Goal: Task Accomplishment & Management: Manage account settings

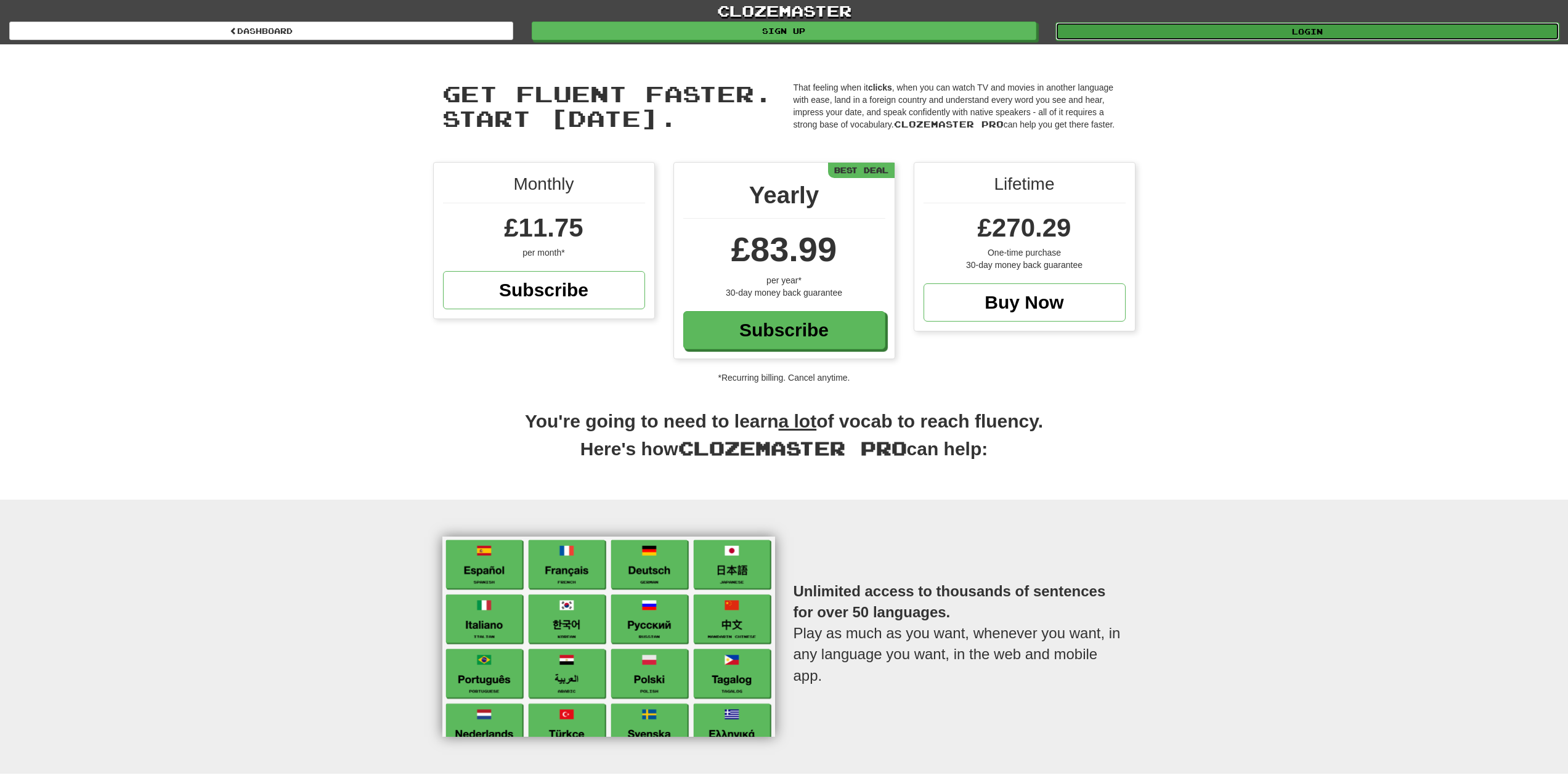
click at [1138, 30] on link "Login" at bounding box center [1307, 32] width 503 height 19
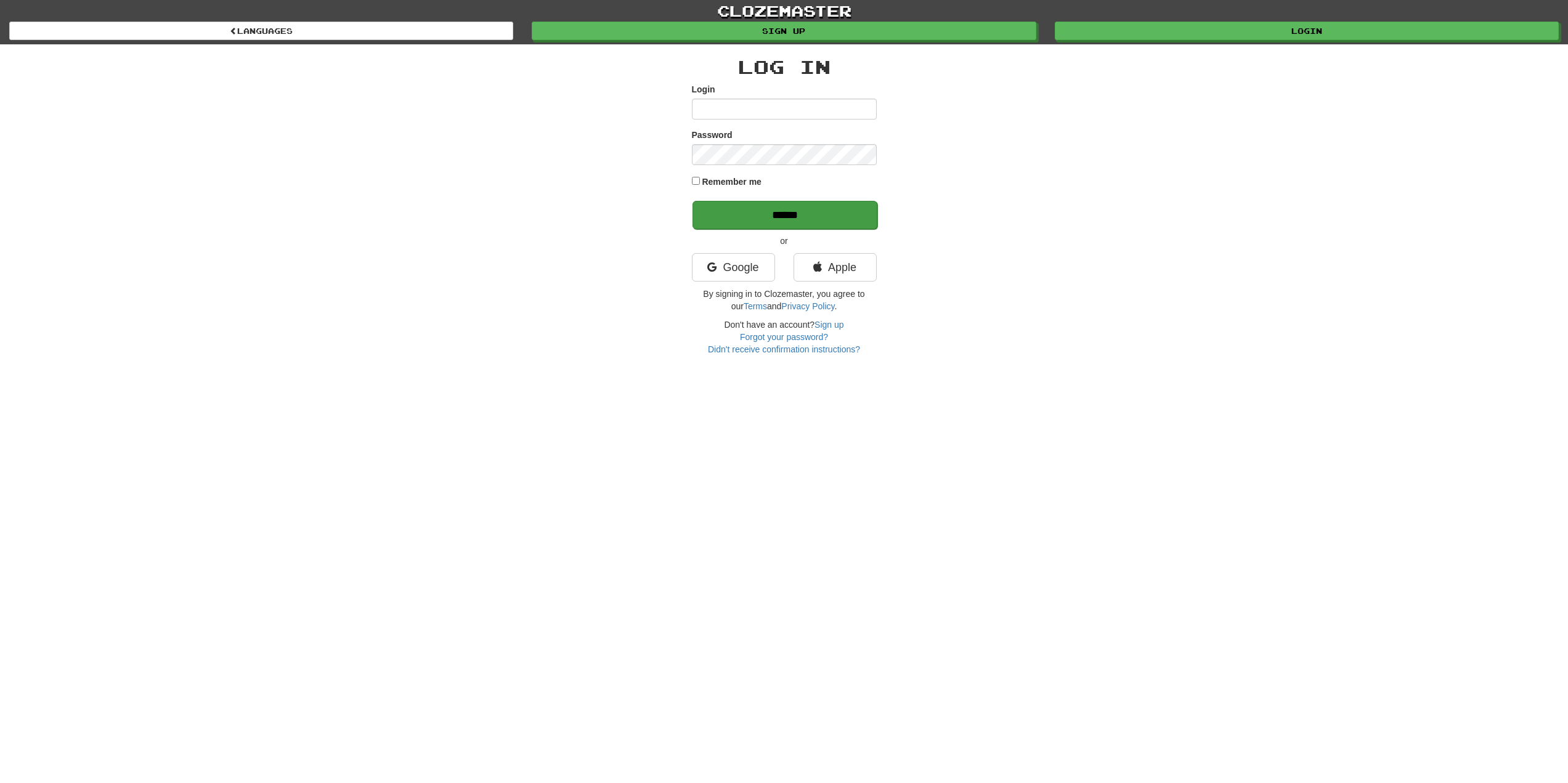
type input "******"
click at [816, 213] on input "******" at bounding box center [784, 215] width 185 height 28
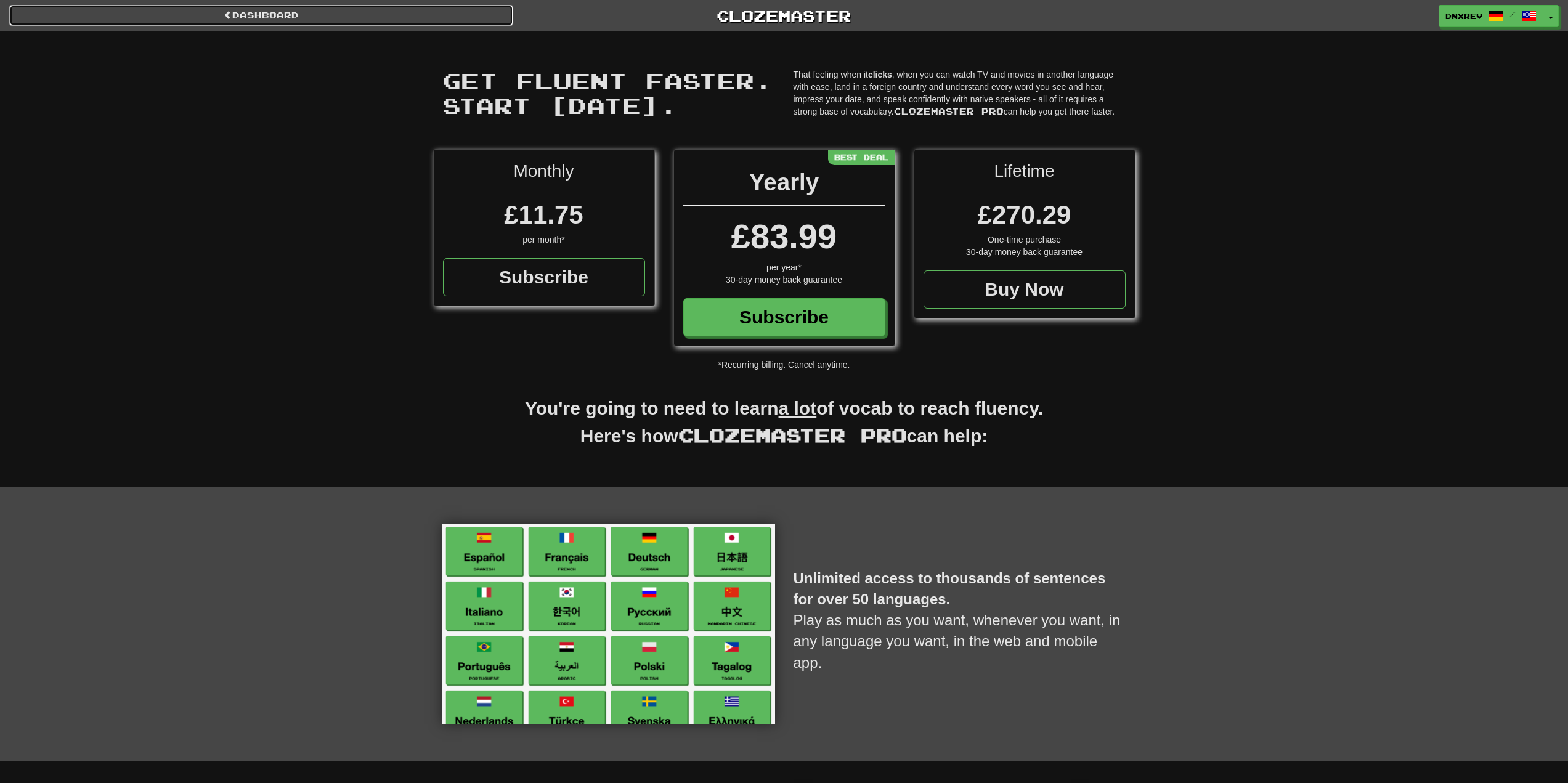
click at [474, 21] on link "Dashboard" at bounding box center [261, 15] width 503 height 21
